Goal: Task Accomplishment & Management: Use online tool/utility

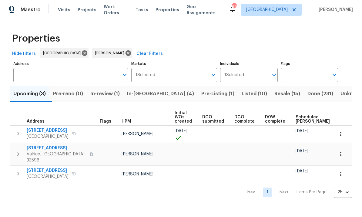
click at [145, 94] on span "In-[GEOGRAPHIC_DATA] (4)" at bounding box center [160, 93] width 67 height 8
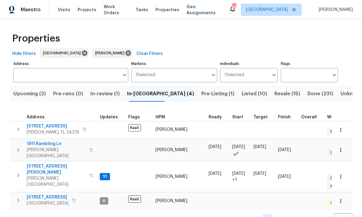
click at [38, 194] on span "[STREET_ADDRESS]" at bounding box center [48, 197] width 42 height 6
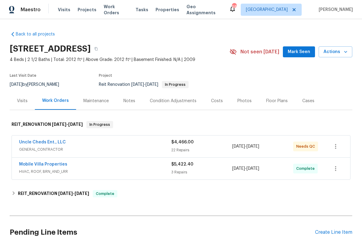
click at [128, 103] on div "Notes" at bounding box center [129, 101] width 12 height 6
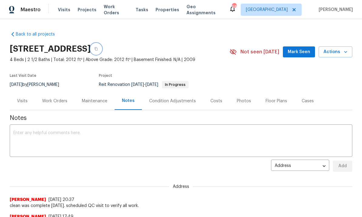
click at [101, 49] on button "button" at bounding box center [96, 48] width 11 height 11
click at [101, 47] on button "button" at bounding box center [96, 48] width 11 height 11
click at [98, 49] on icon "button" at bounding box center [96, 49] width 4 height 4
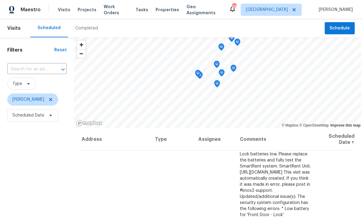
click at [29, 74] on input "text" at bounding box center [28, 69] width 42 height 9
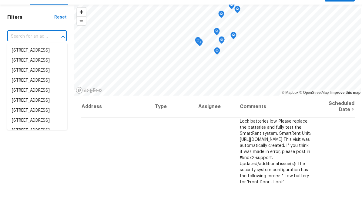
click at [25, 65] on input "text" at bounding box center [28, 69] width 42 height 9
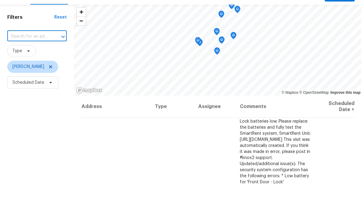
paste input "7220 53rd Pl E, Palmetto, FL 34221"
type input "7220 53rd Pl E, Palmetto, FL 34221"
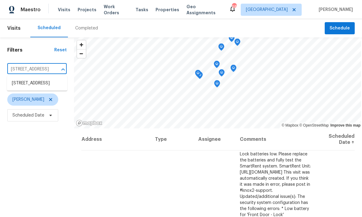
click at [38, 78] on li "7220 53rd Pl E, Palmetto, FL 34221" at bounding box center [37, 83] width 60 height 10
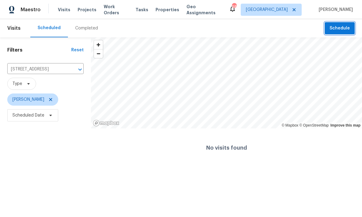
click at [341, 28] on span "Schedule" at bounding box center [339, 29] width 20 height 8
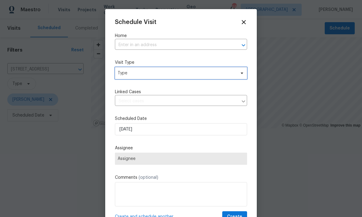
click at [187, 70] on span "Type" at bounding box center [181, 73] width 132 height 12
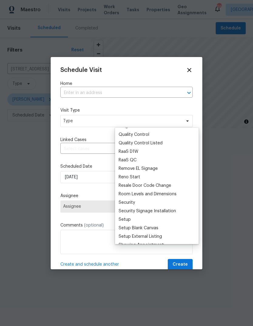
scroll to position [414, 0]
click at [144, 157] on div "RaaS QC" at bounding box center [157, 159] width 80 height 8
click at [135, 158] on div "RaaS QC" at bounding box center [127, 160] width 18 height 6
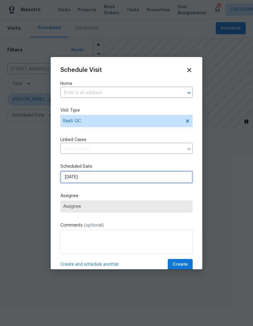
click at [163, 176] on input "9/29/2025" at bounding box center [126, 177] width 132 height 12
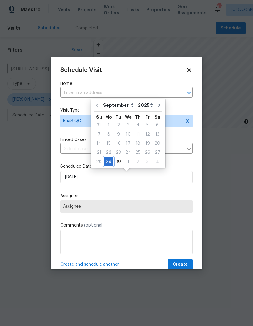
click at [109, 161] on div "29" at bounding box center [109, 161] width 10 height 8
click at [164, 206] on span "Assignee" at bounding box center [126, 206] width 127 height 5
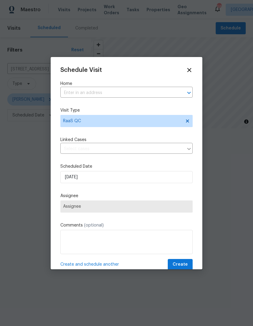
click at [158, 206] on span "Assignee" at bounding box center [126, 206] width 127 height 5
click at [131, 208] on span "Assignee" at bounding box center [126, 206] width 127 height 5
click at [113, 209] on span "Assignee" at bounding box center [126, 206] width 127 height 5
click at [106, 201] on span "Assignee" at bounding box center [126, 206] width 132 height 12
click at [119, 91] on input "text" at bounding box center [117, 92] width 115 height 9
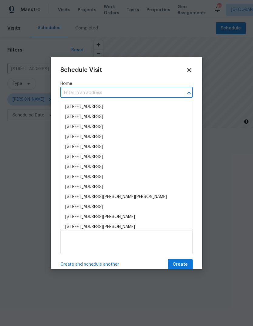
click at [127, 90] on input "text" at bounding box center [117, 92] width 115 height 9
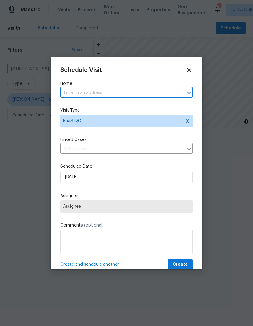
paste input "7220 53rd Pl E, Palmetto, FL 34221"
type input "7220 53rd Pl E, Palmetto, FL 34221"
click at [120, 107] on li "7220 53rd Pl E, Palmetto, FL 34221" at bounding box center [126, 107] width 132 height 10
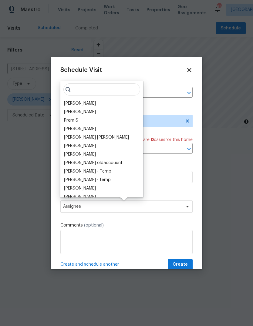
click at [87, 94] on input "search" at bounding box center [101, 89] width 77 height 12
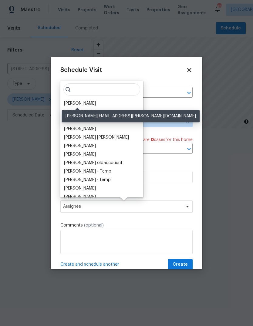
click at [85, 104] on div "[PERSON_NAME]" at bounding box center [80, 103] width 32 height 6
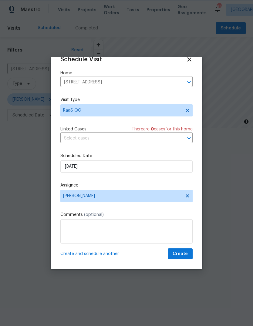
scroll to position [12, 0]
click at [183, 216] on span "Create" at bounding box center [179, 254] width 15 height 8
